Goal: Information Seeking & Learning: Find specific fact

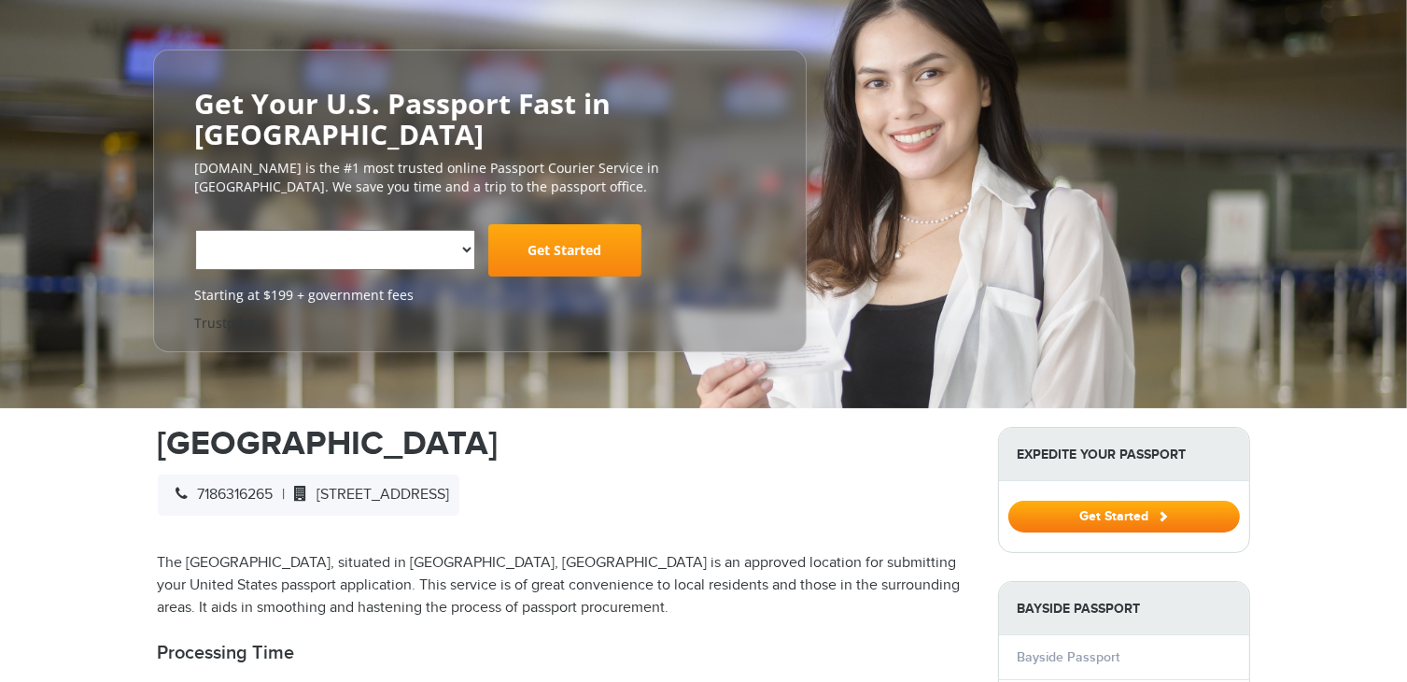
select select "**********"
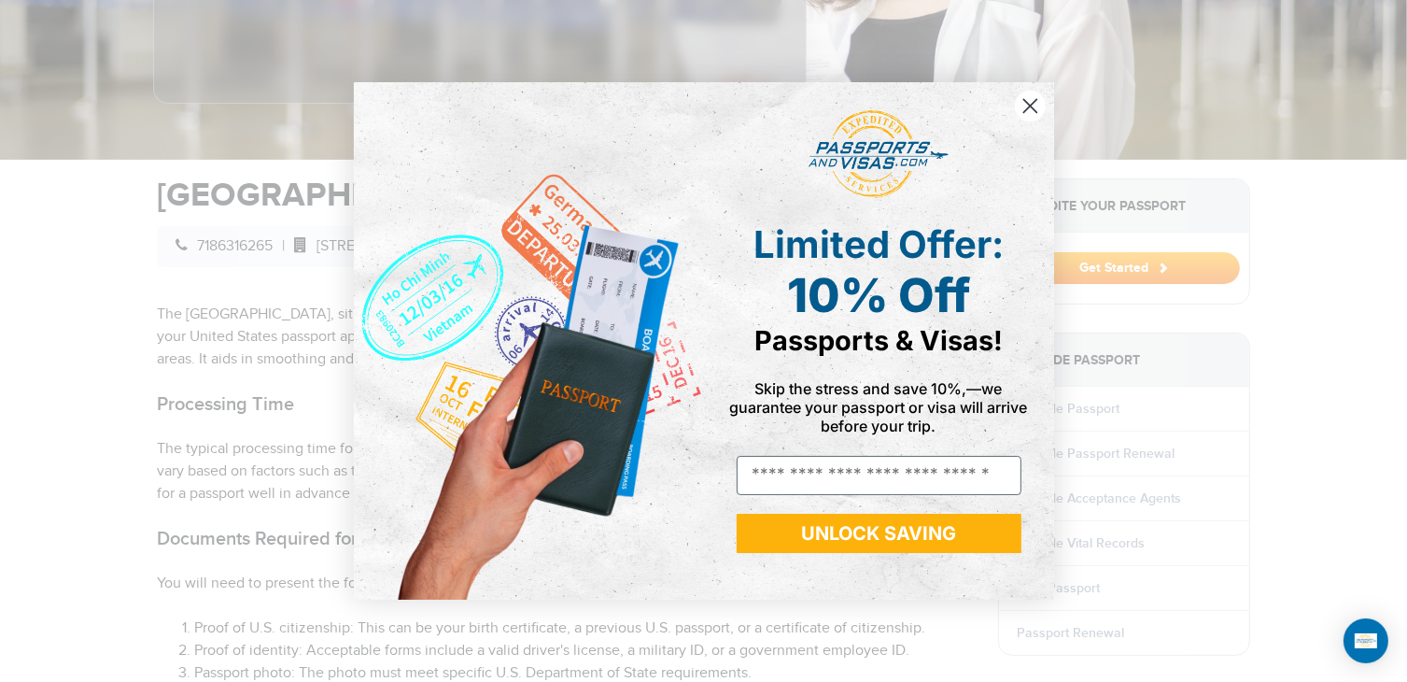
scroll to position [594, 0]
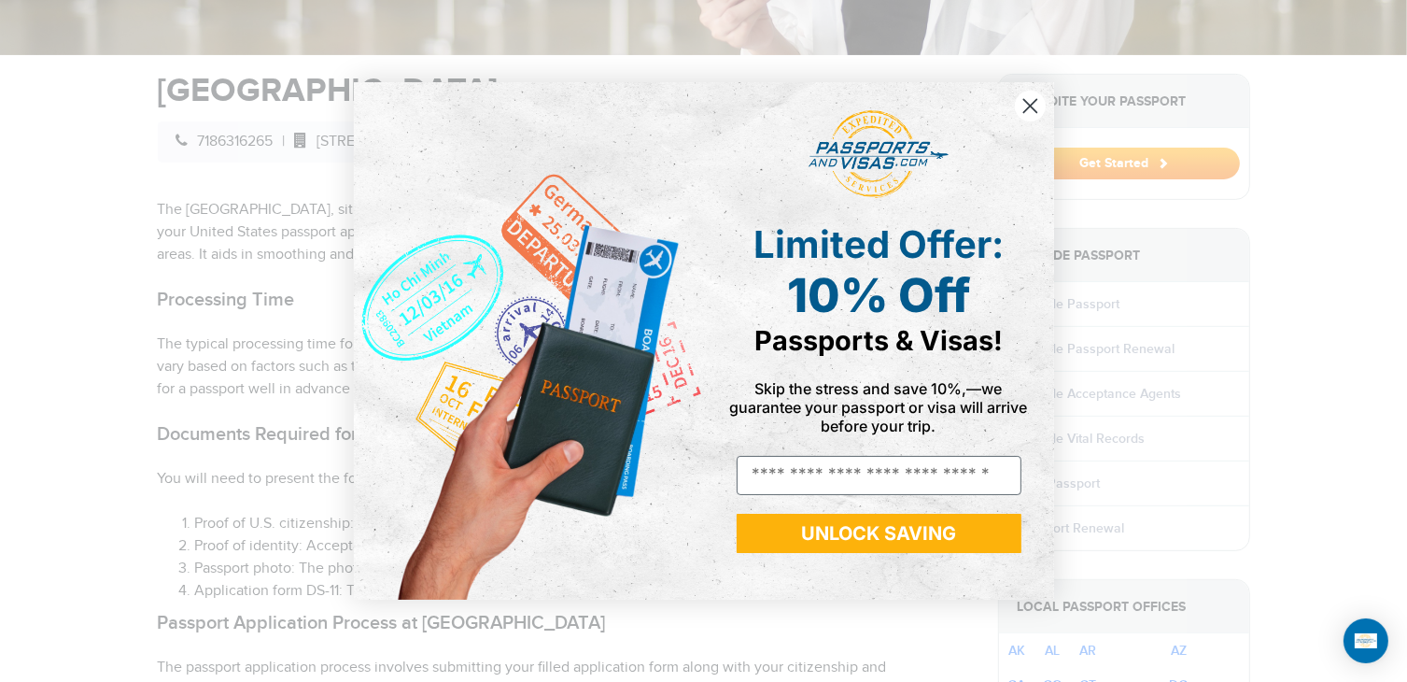
click at [1023, 113] on icon "Close dialog" at bounding box center [1029, 106] width 13 height 13
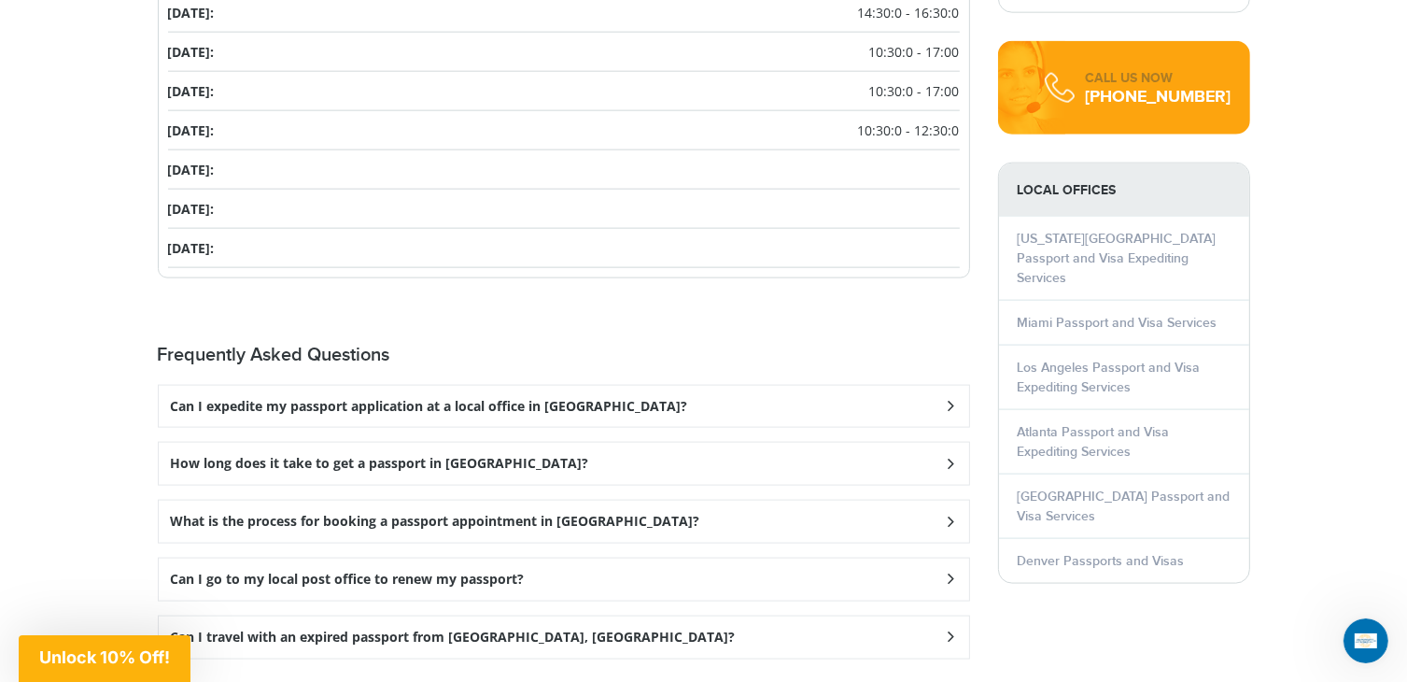
scroll to position [2352, 0]
click at [487, 429] on div "How long does it take to get a passport in [GEOGRAPHIC_DATA]?" at bounding box center [564, 408] width 810 height 42
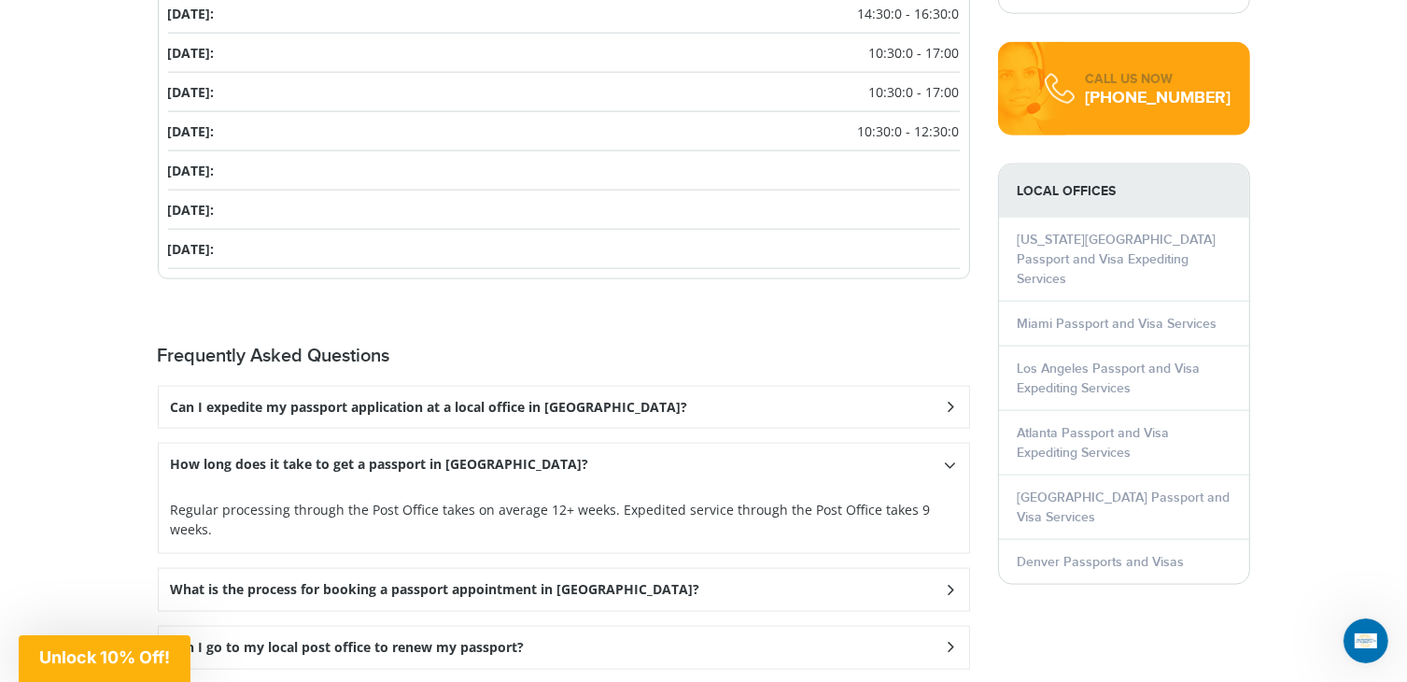
click at [691, 394] on div "Can I expedite my passport application at a local office in Bayside?" at bounding box center [564, 408] width 810 height 42
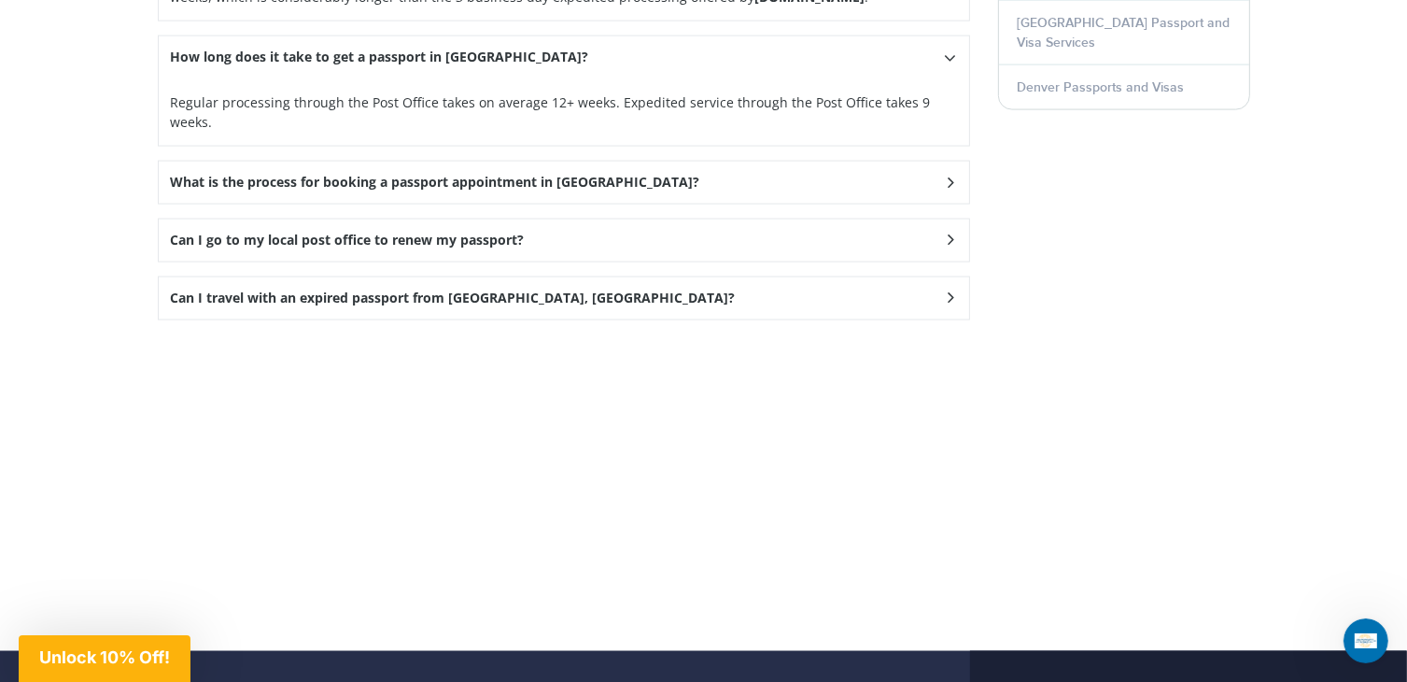
scroll to position [2707, 0]
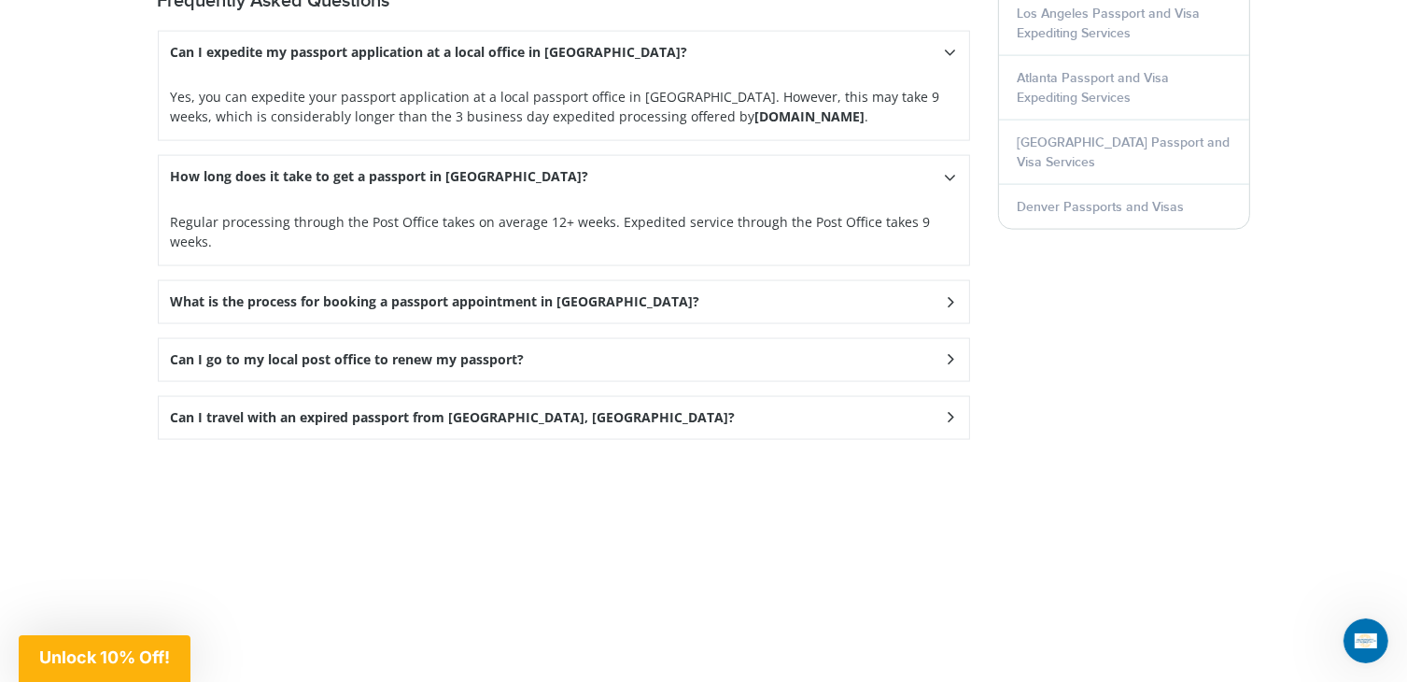
click at [596, 74] on div "What is the process for booking a passport appointment in Bayside?" at bounding box center [564, 53] width 810 height 42
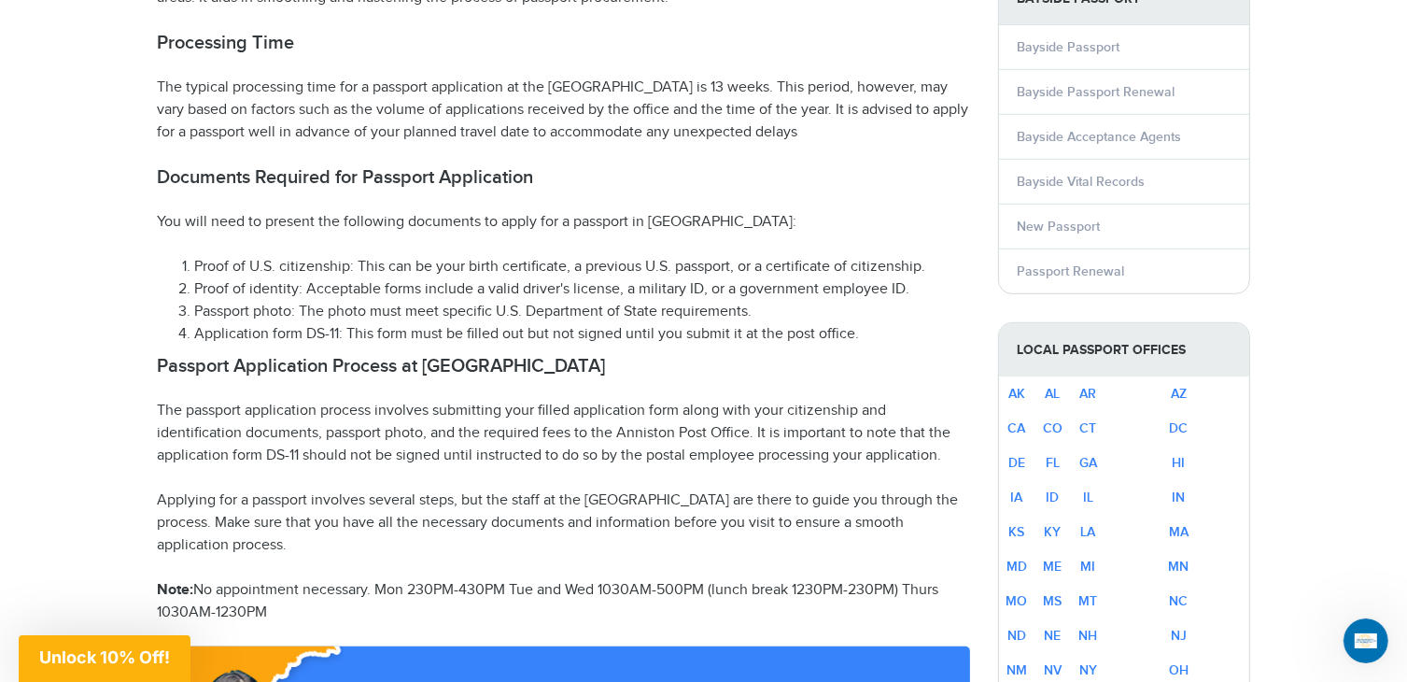
scroll to position [851, 0]
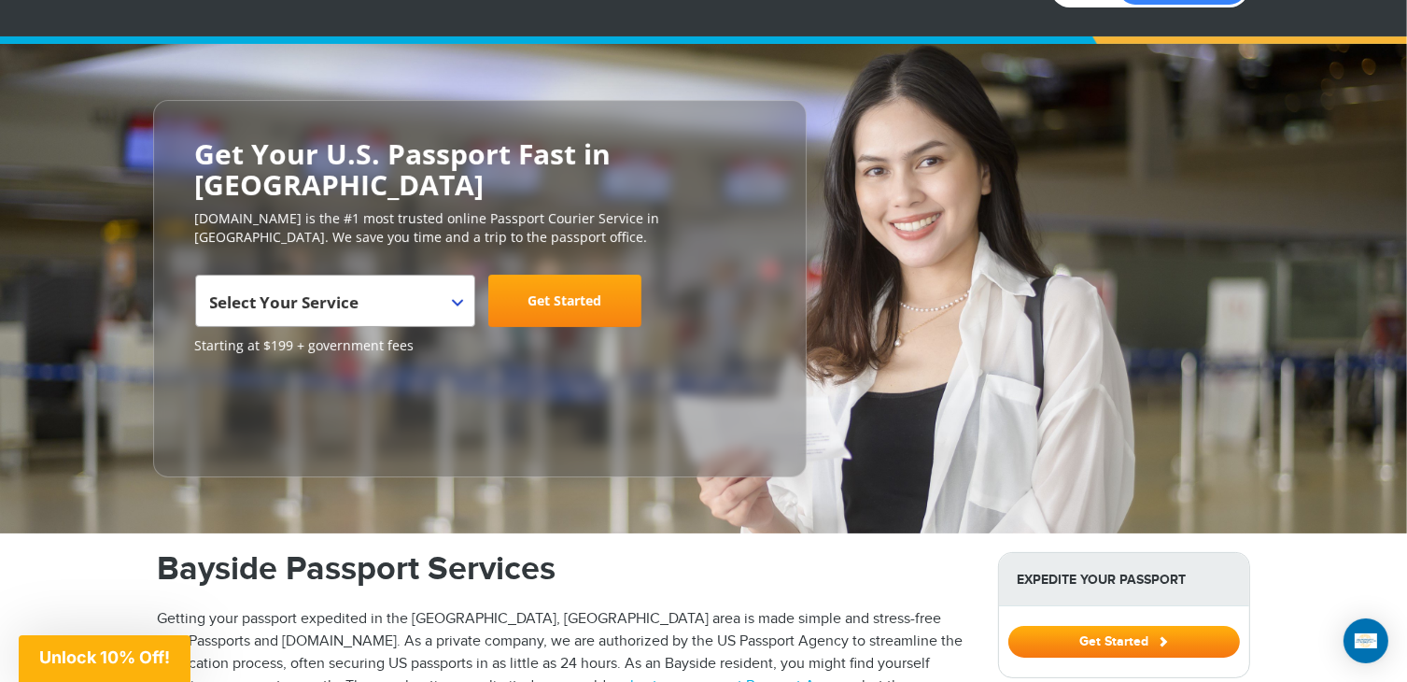
scroll to position [392, 0]
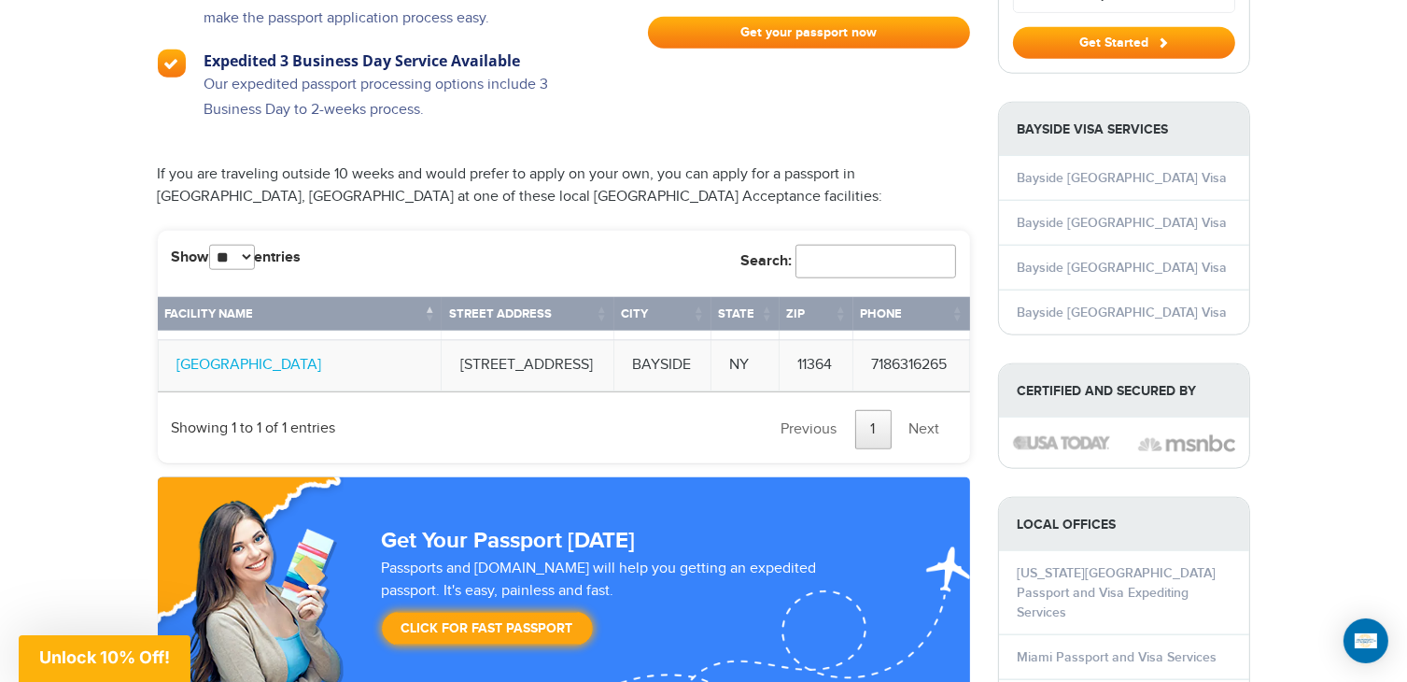
scroll to position [1763, 0]
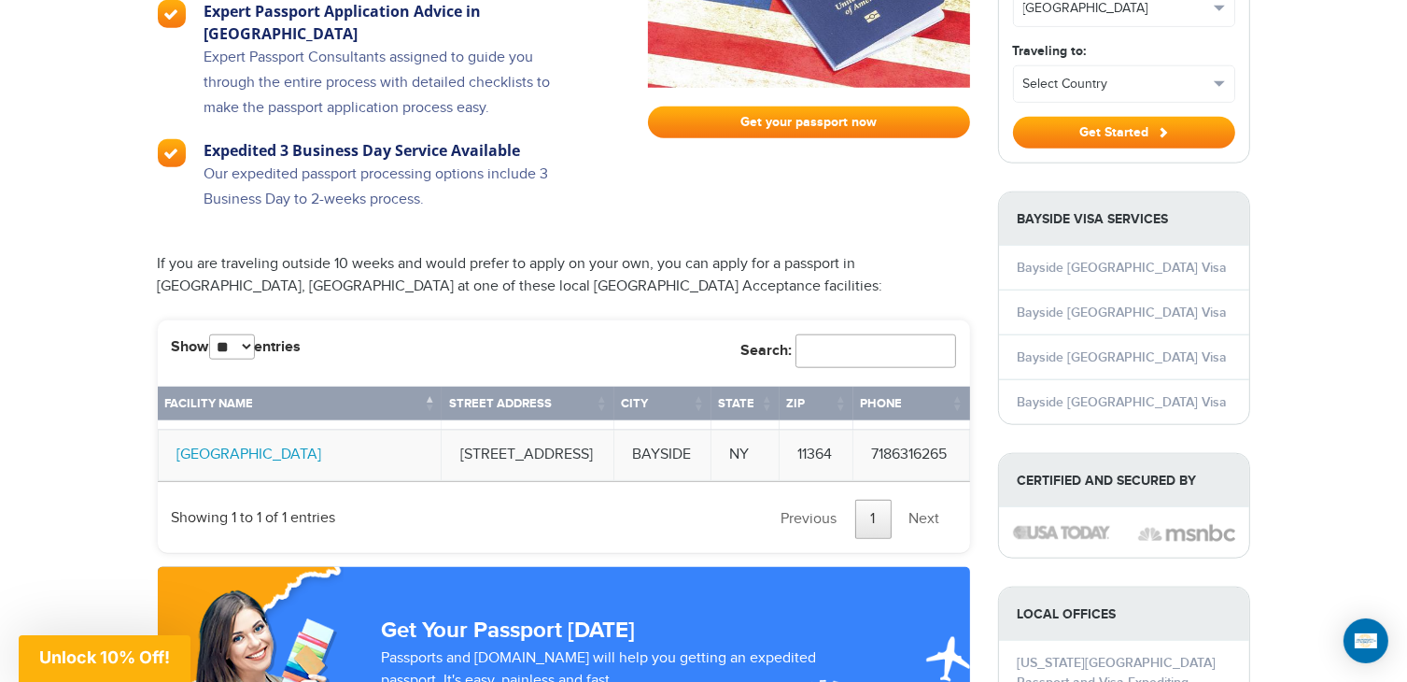
click at [295, 445] on link "[GEOGRAPHIC_DATA]" at bounding box center [249, 454] width 145 height 18
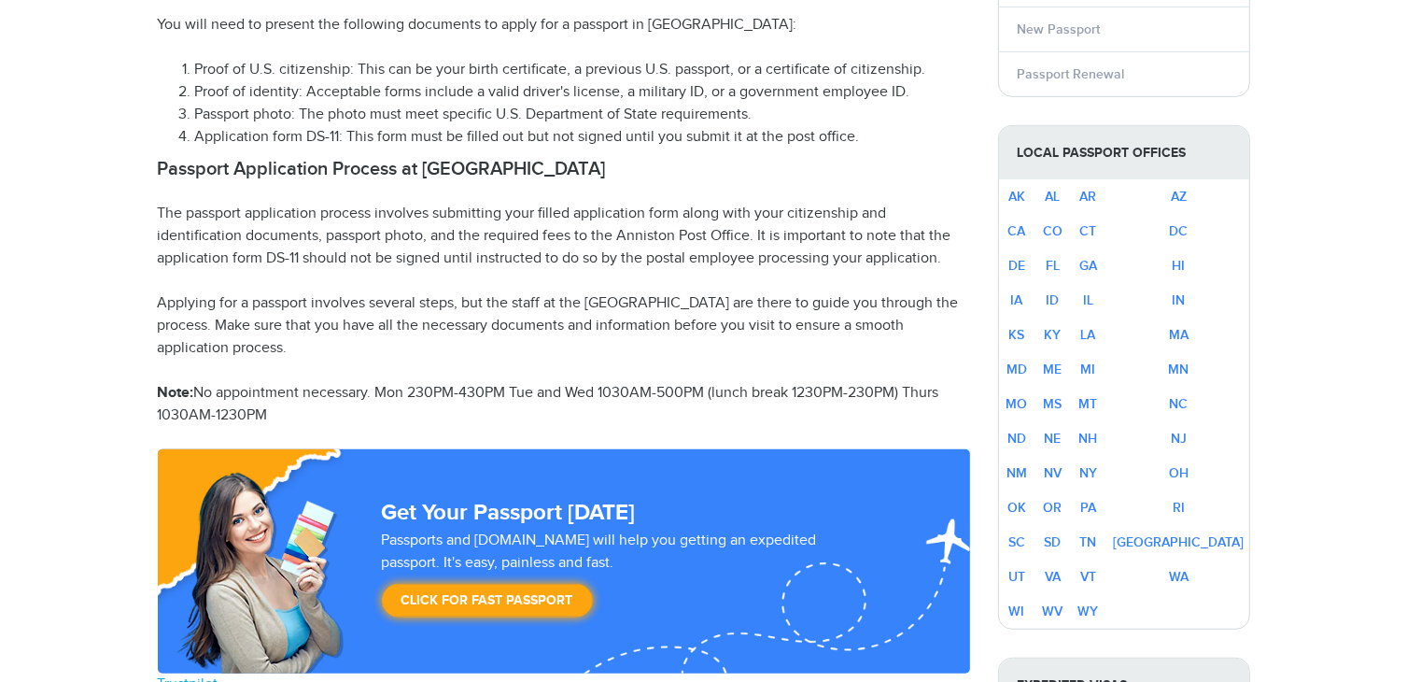
select select "**********"
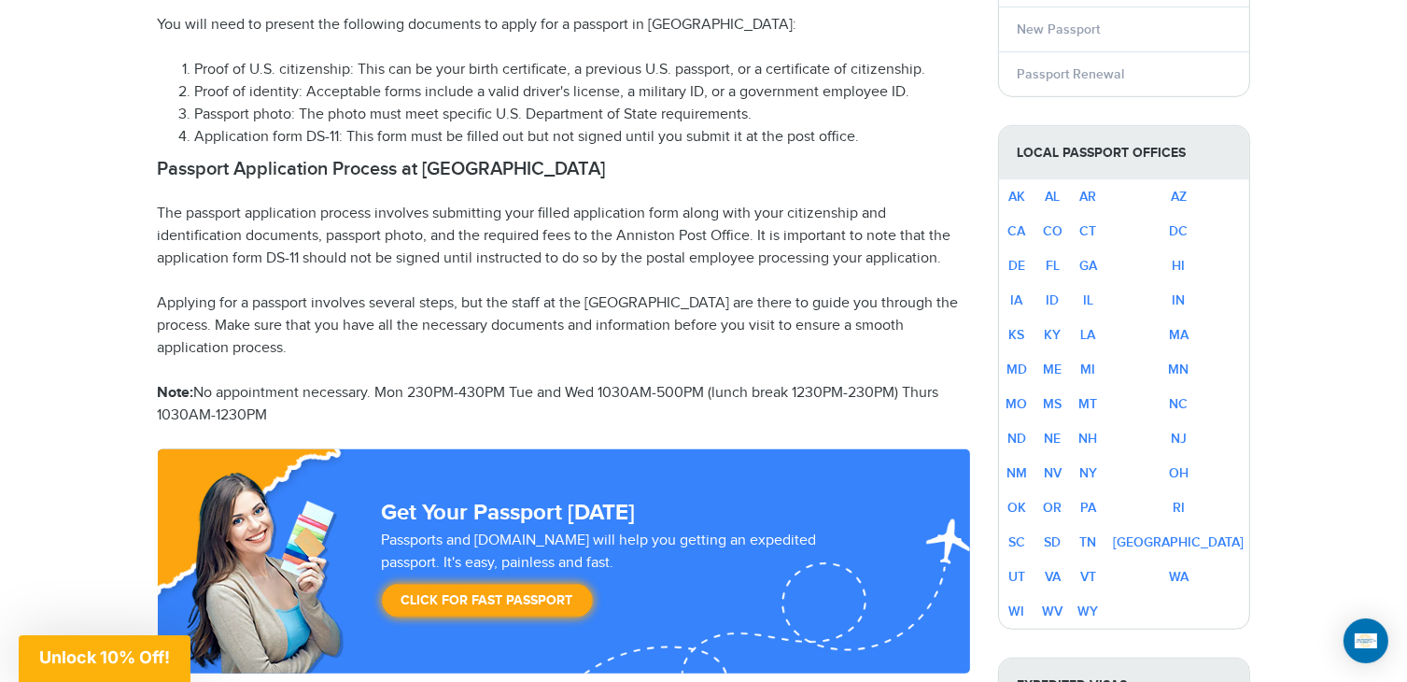
click at [420, 389] on p "Note: No appointment necessary. Mon 230PM-430PM Tue and Wed 1030AM-500PM (lunch…" at bounding box center [564, 404] width 812 height 45
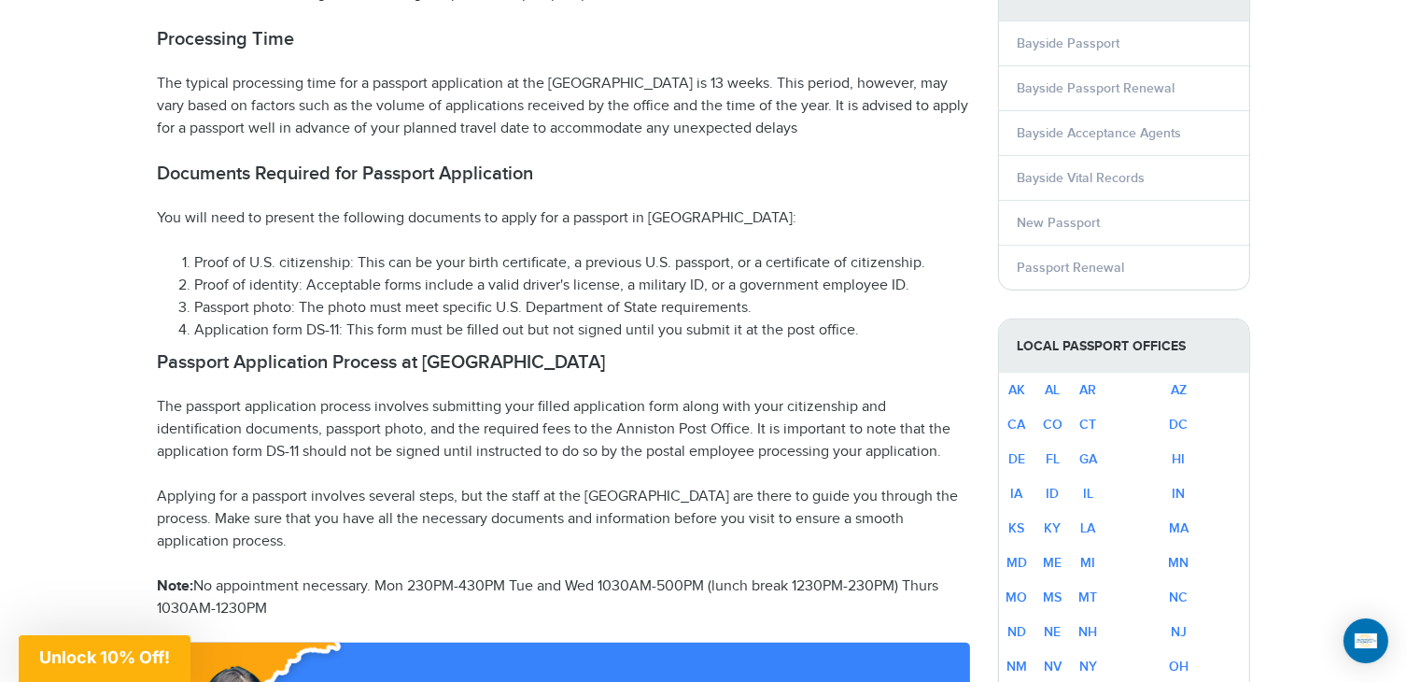
scroll to position [855, 0]
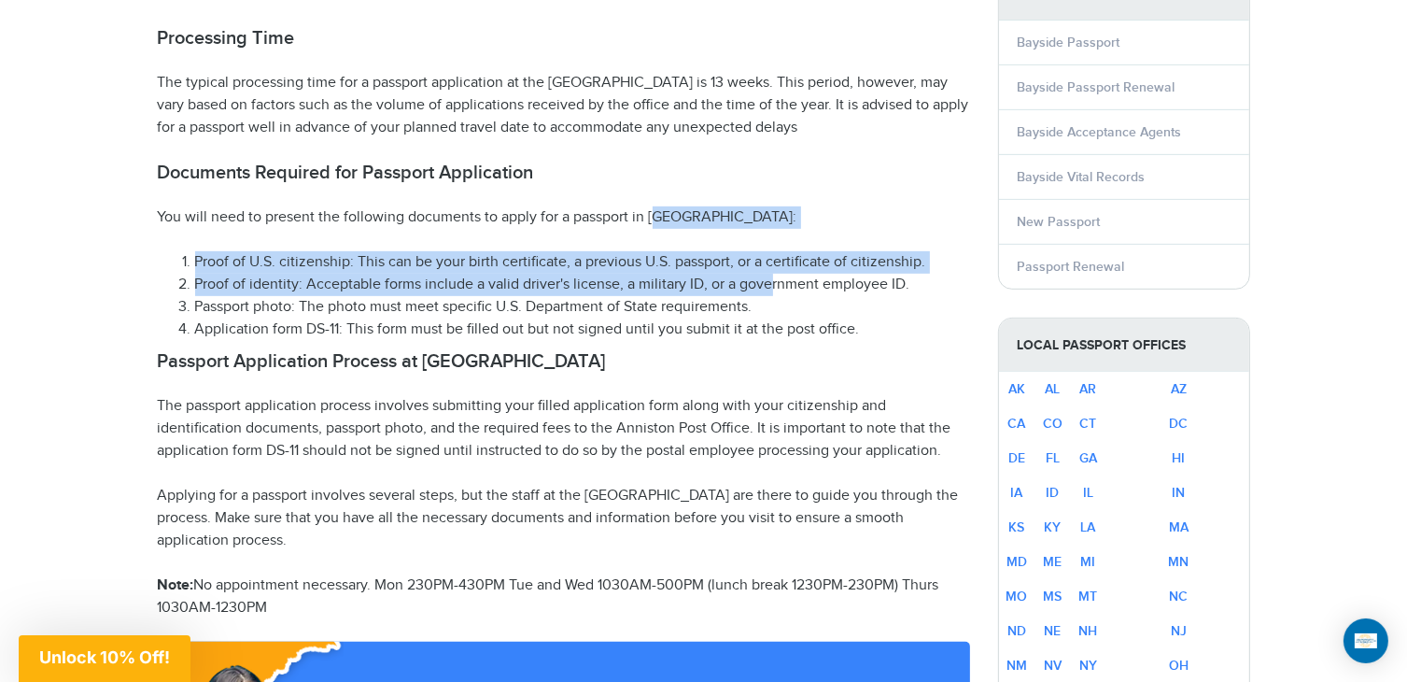
drag, startPoint x: 656, startPoint y: 175, endPoint x: 767, endPoint y: 279, distance: 152.6
click at [766, 277] on li "Proof of identity: Acceptable forms include a valid driver's license, a militar…" at bounding box center [582, 285] width 775 height 22
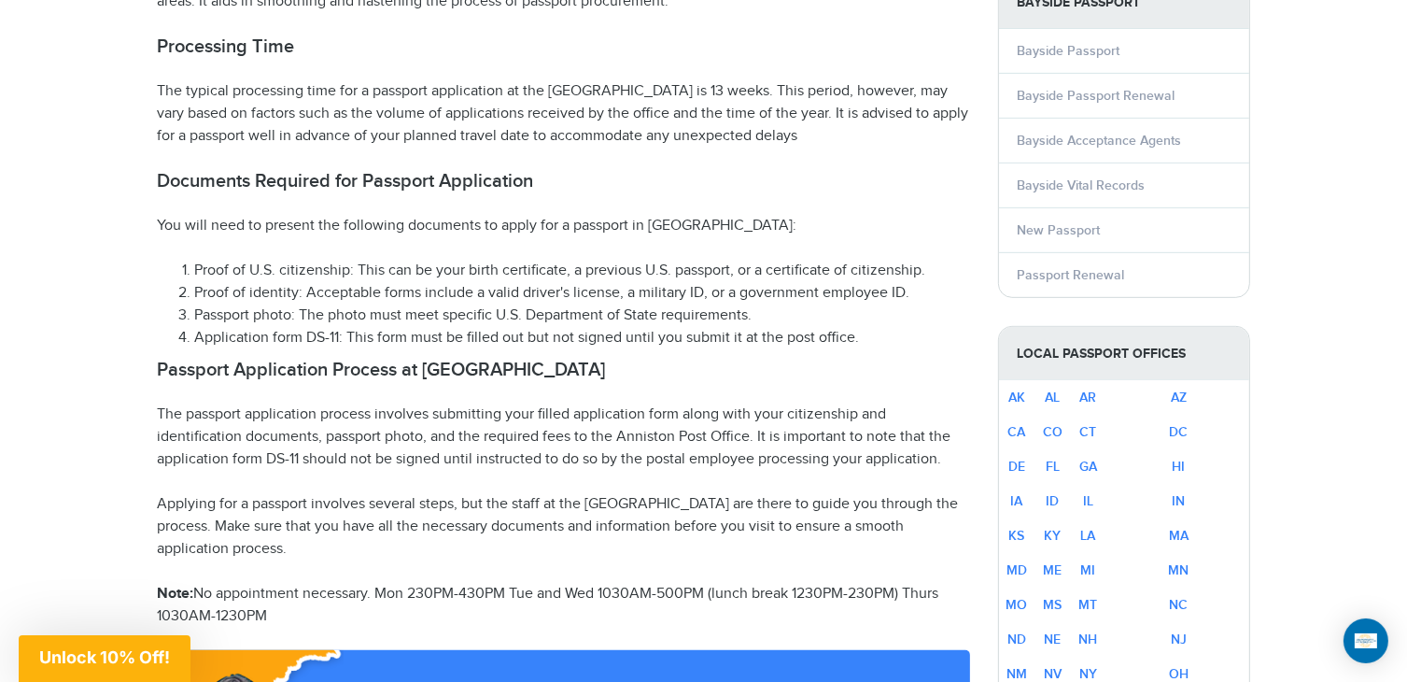
scroll to position [848, 0]
